Goal: Task Accomplishment & Management: Manage account settings

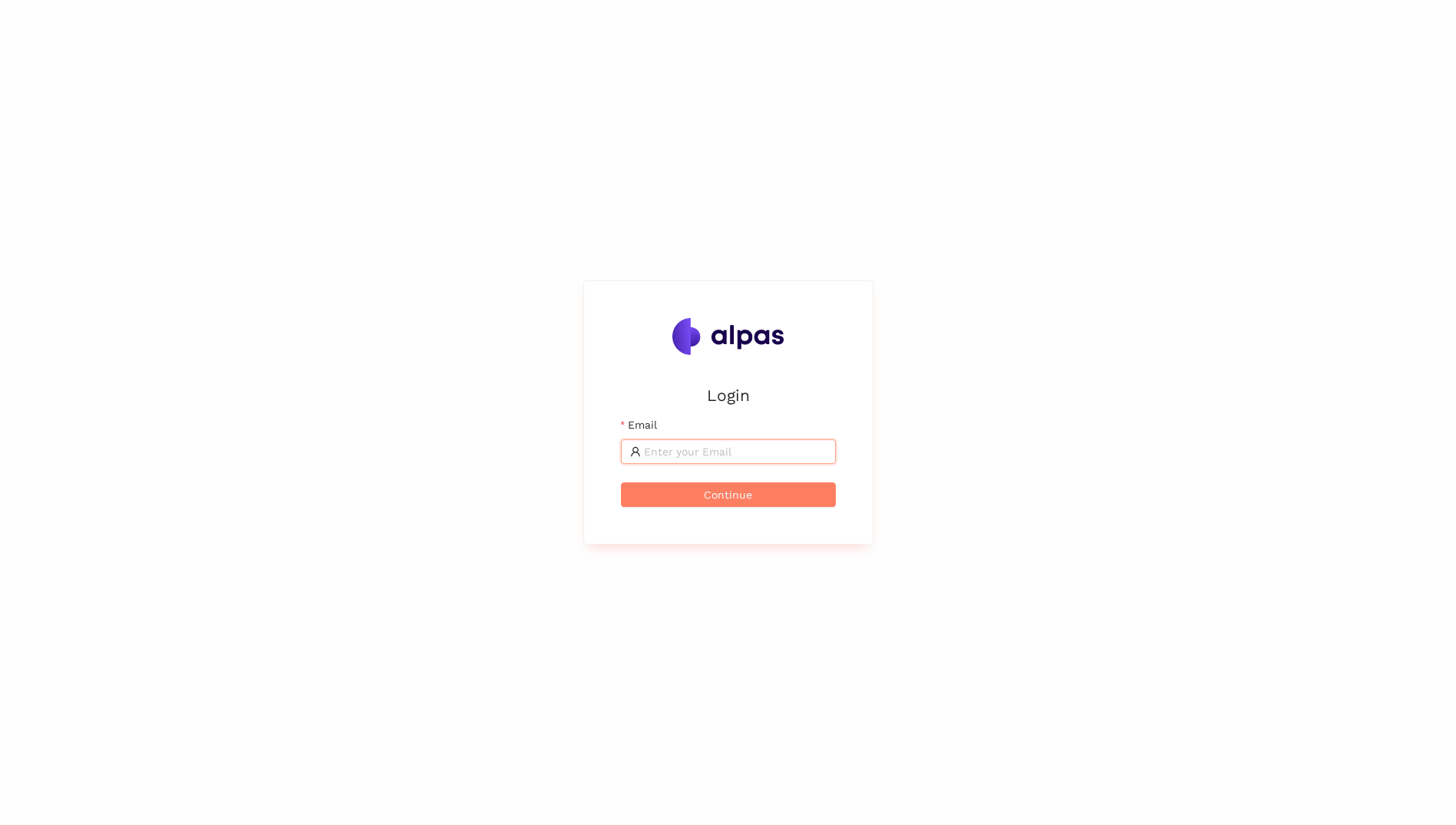
click at [758, 458] on input "Email" at bounding box center [735, 452] width 183 height 17
type input "[PERSON_NAME][EMAIL_ADDRESS][PERSON_NAME][DOMAIN_NAME]"
click at [621, 482] on button "Continue" at bounding box center [728, 494] width 215 height 25
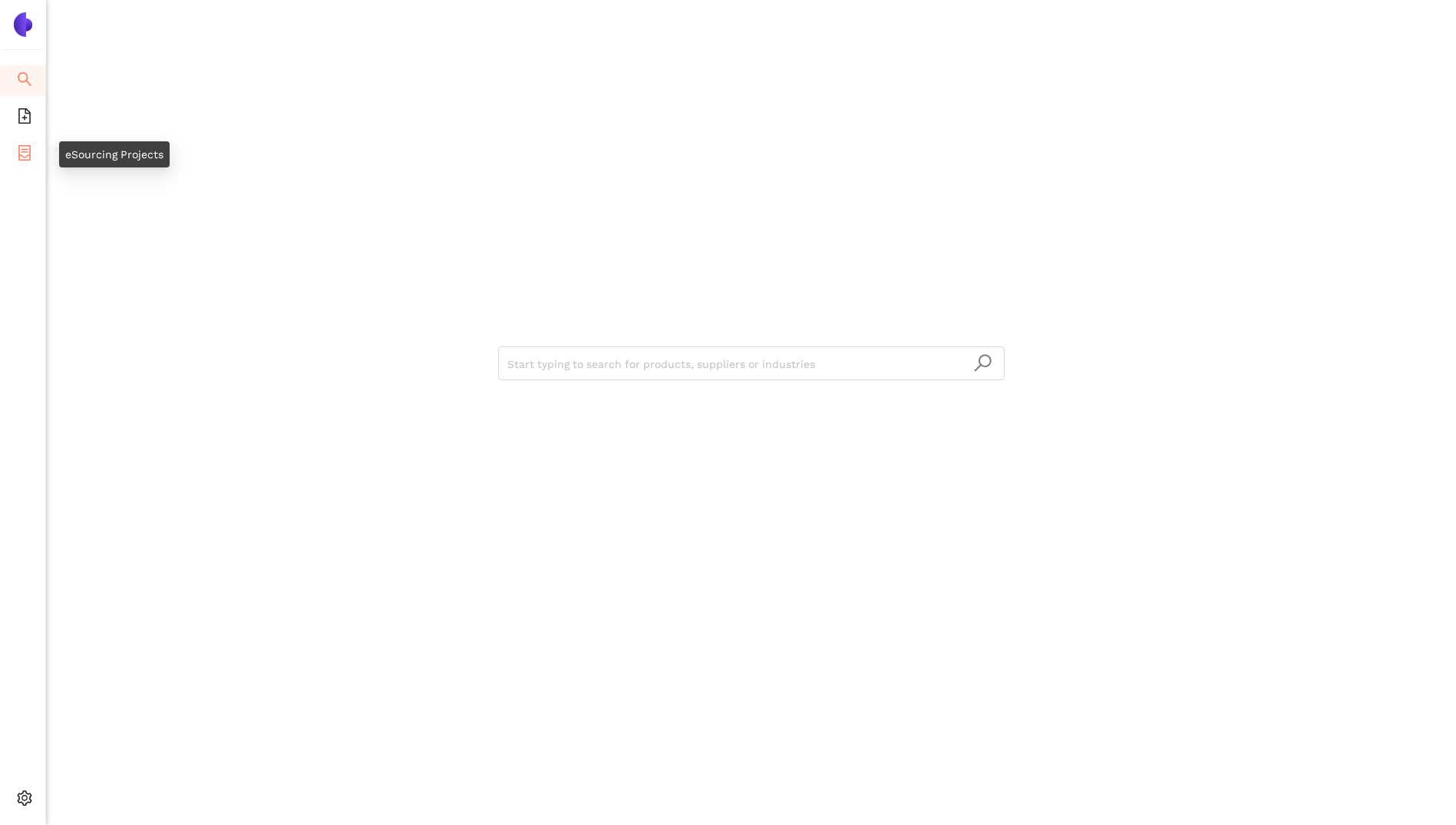
click at [22, 150] on icon "container" at bounding box center [25, 153] width 15 height 15
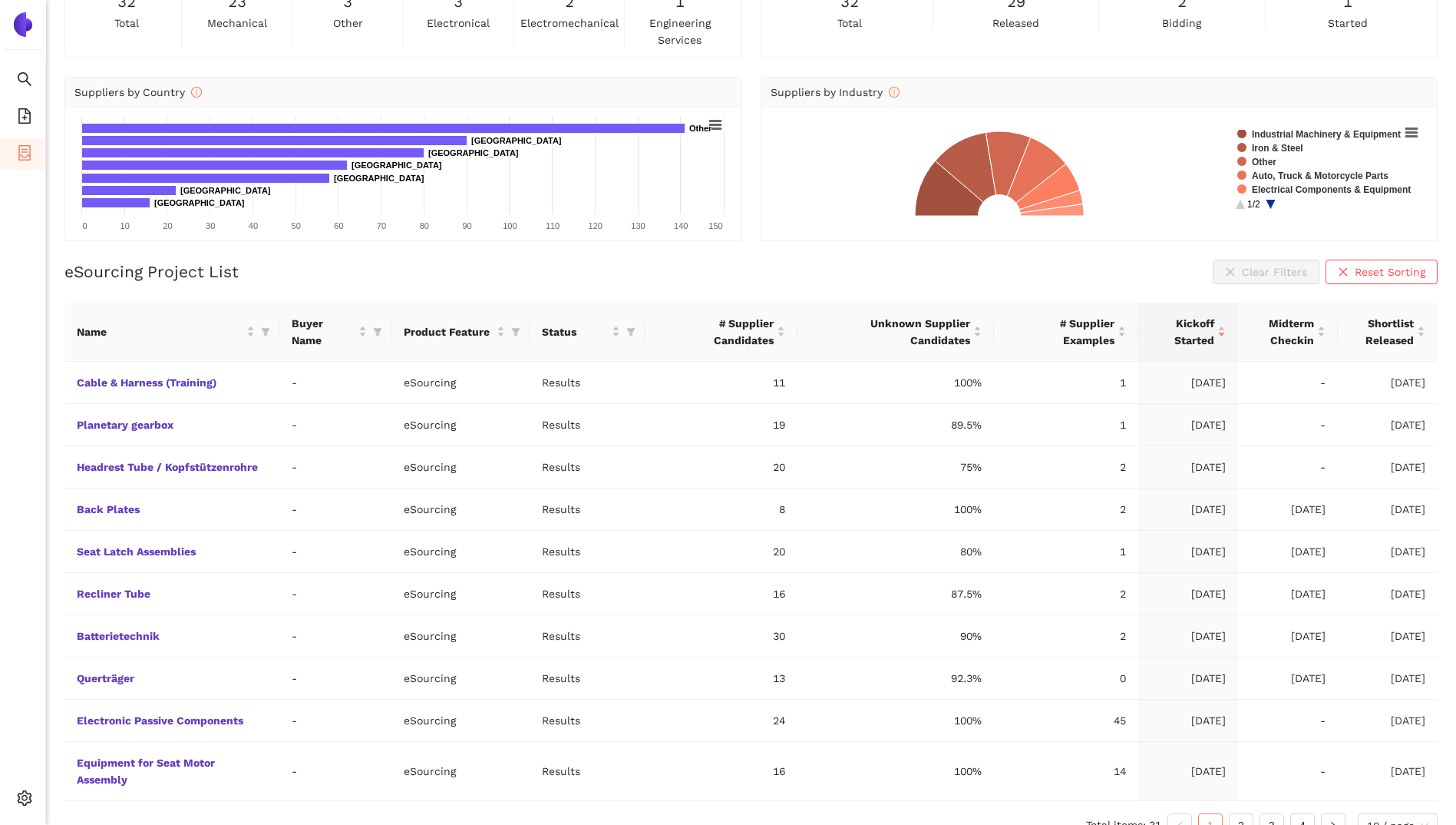
scroll to position [134, 0]
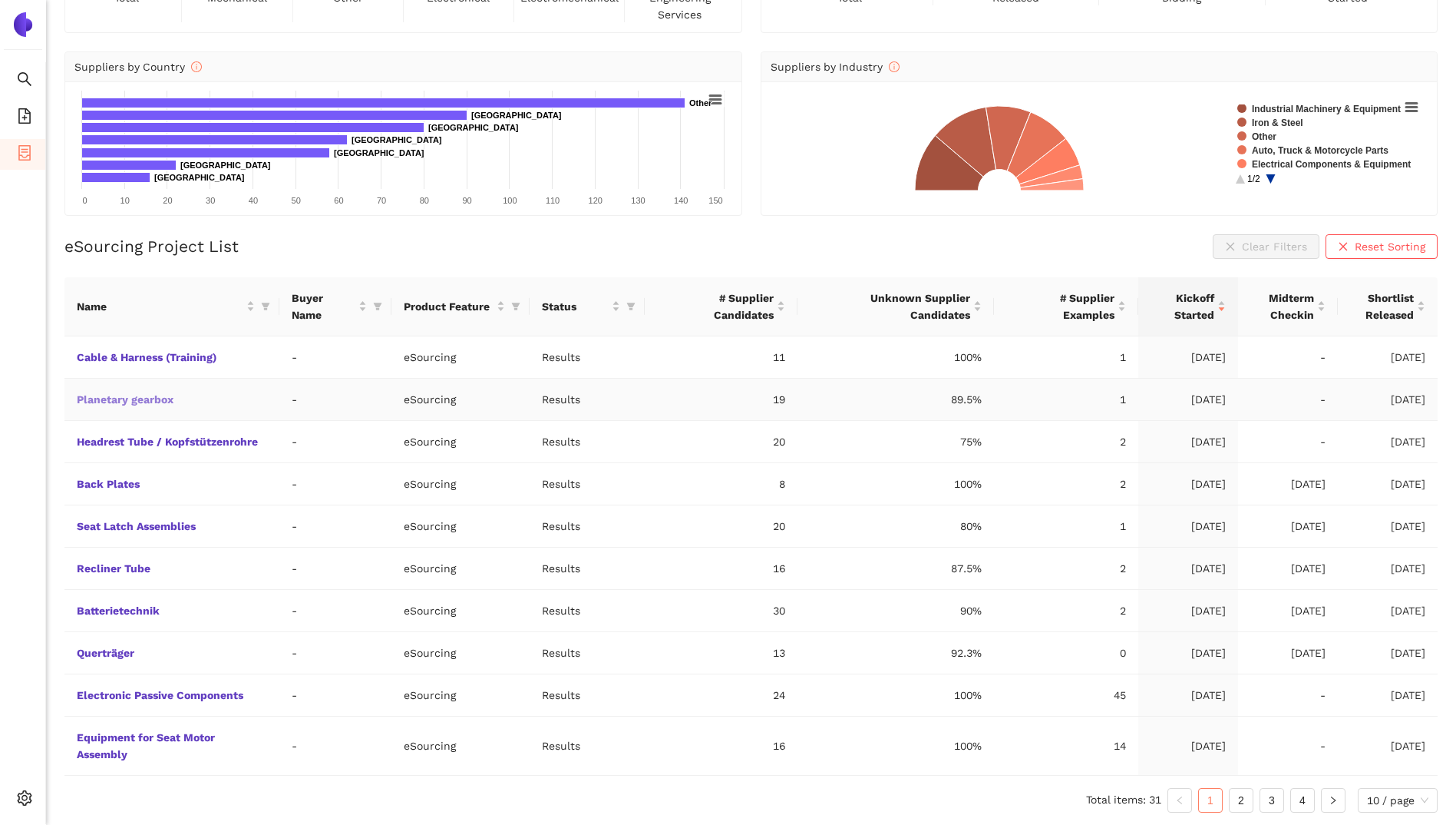
click at [0, 0] on link "Planetary gearbox" at bounding box center [0, 0] width 0 height 0
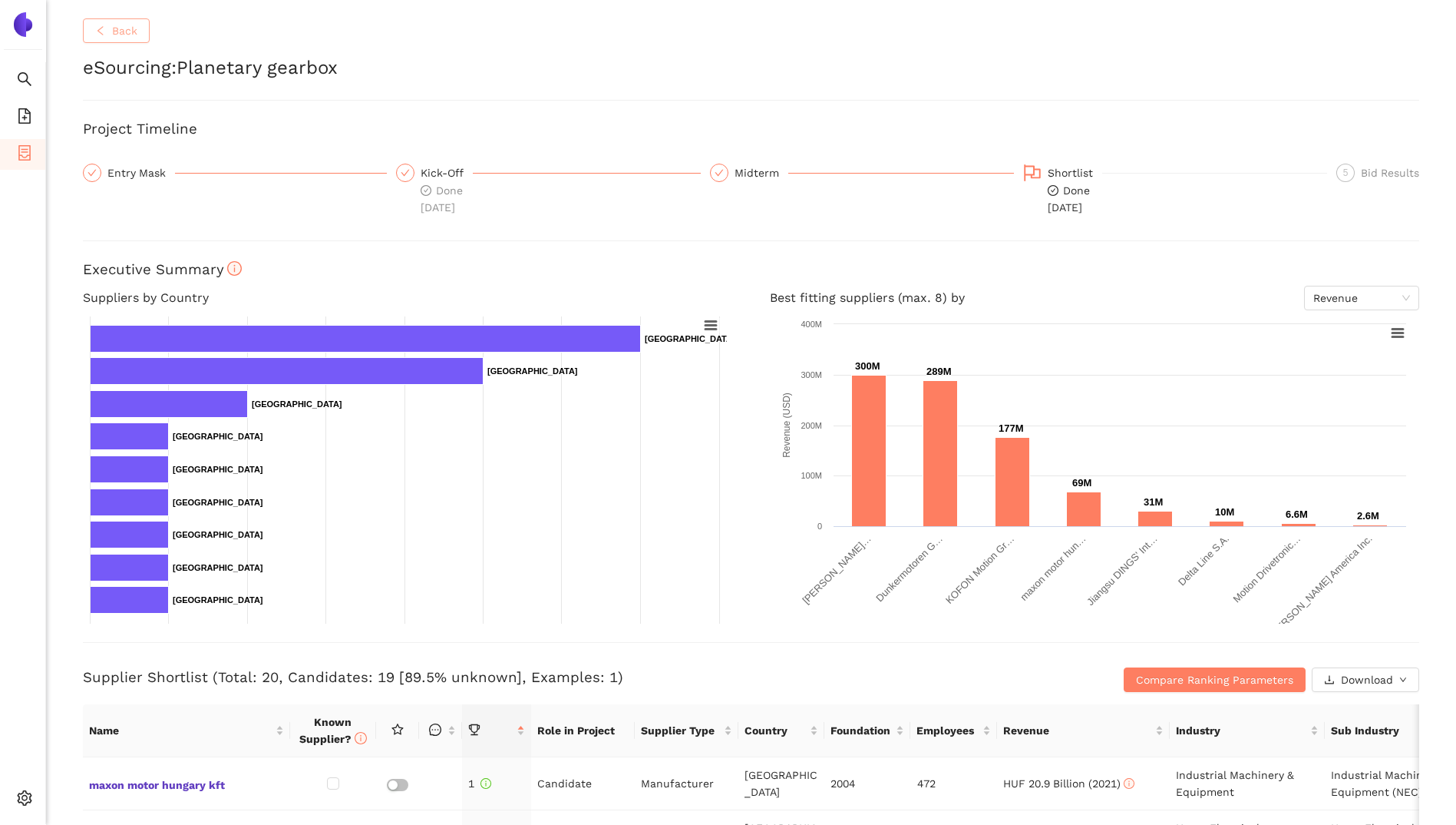
click at [122, 27] on span "Back" at bounding box center [124, 31] width 25 height 17
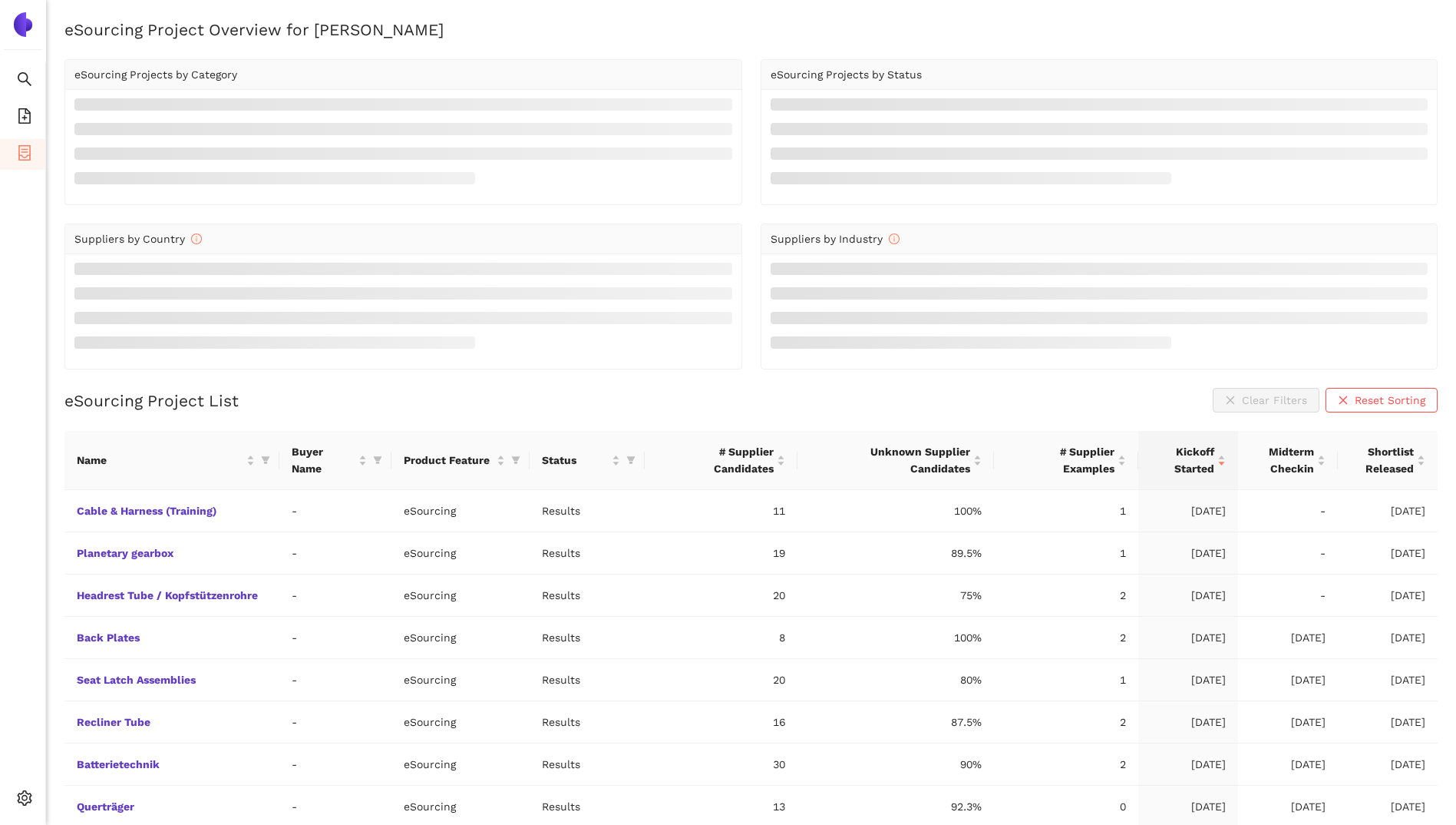
scroll to position [134, 0]
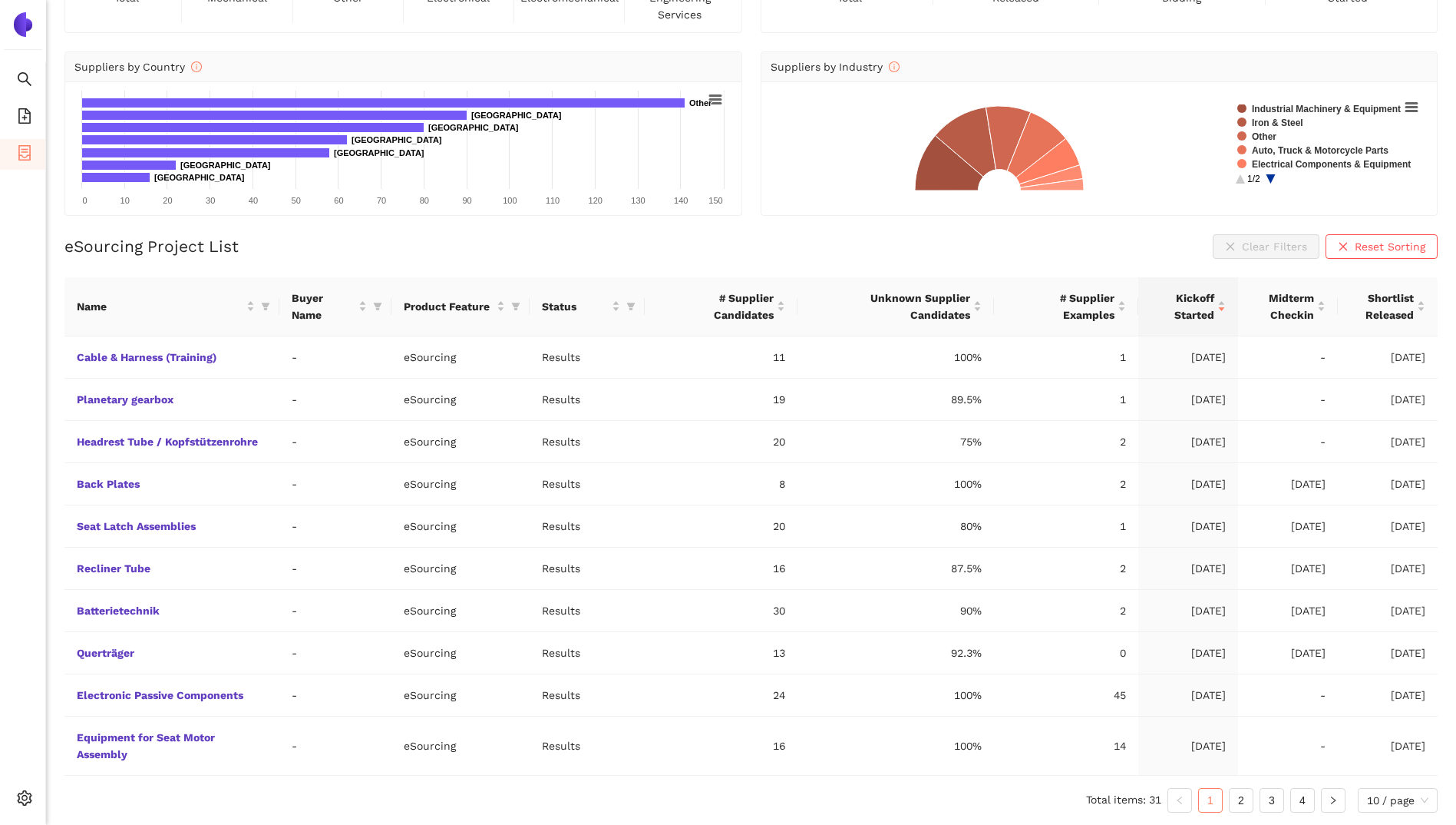
click at [20, 20] on img at bounding box center [23, 25] width 25 height 25
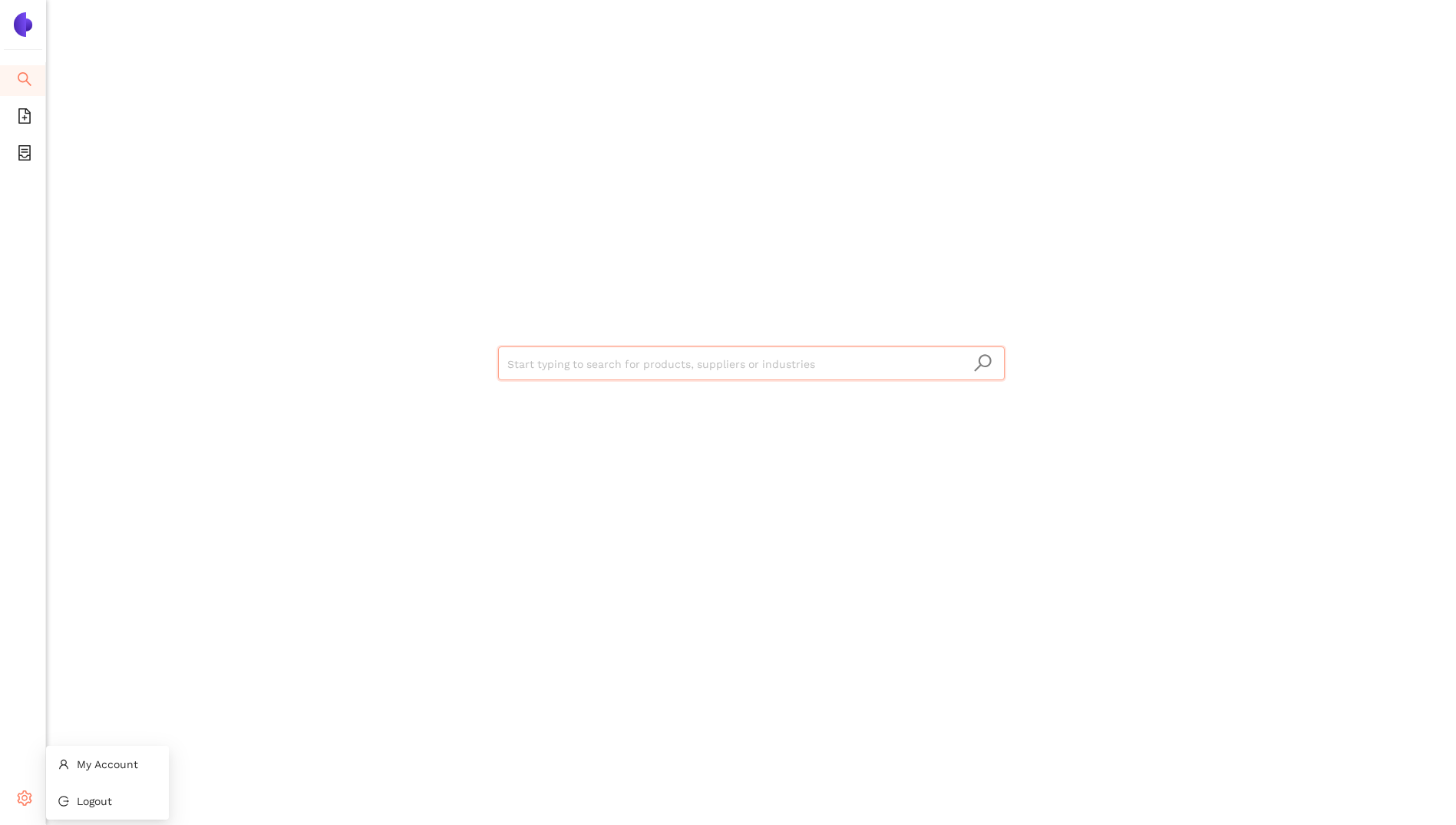
click at [23, 797] on icon "setting" at bounding box center [25, 798] width 15 height 15
click at [97, 800] on span "Logout" at bounding box center [94, 801] width 35 height 13
